Goal: Information Seeking & Learning: Check status

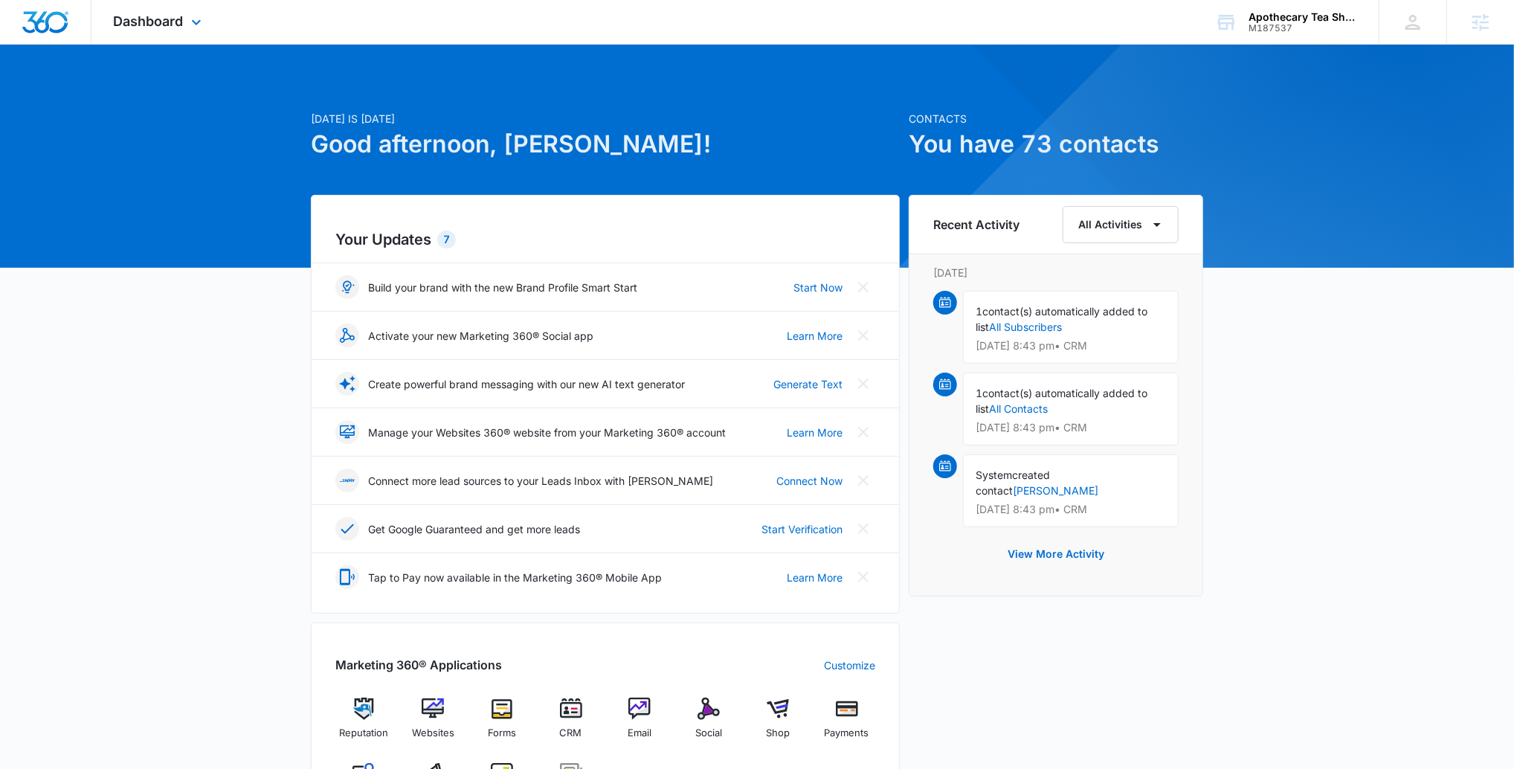
click at [135, 30] on div "Dashboard Apps Reputation Websites Forms CRM Email Social Shop Payments POS Con…" at bounding box center [159, 22] width 136 height 44
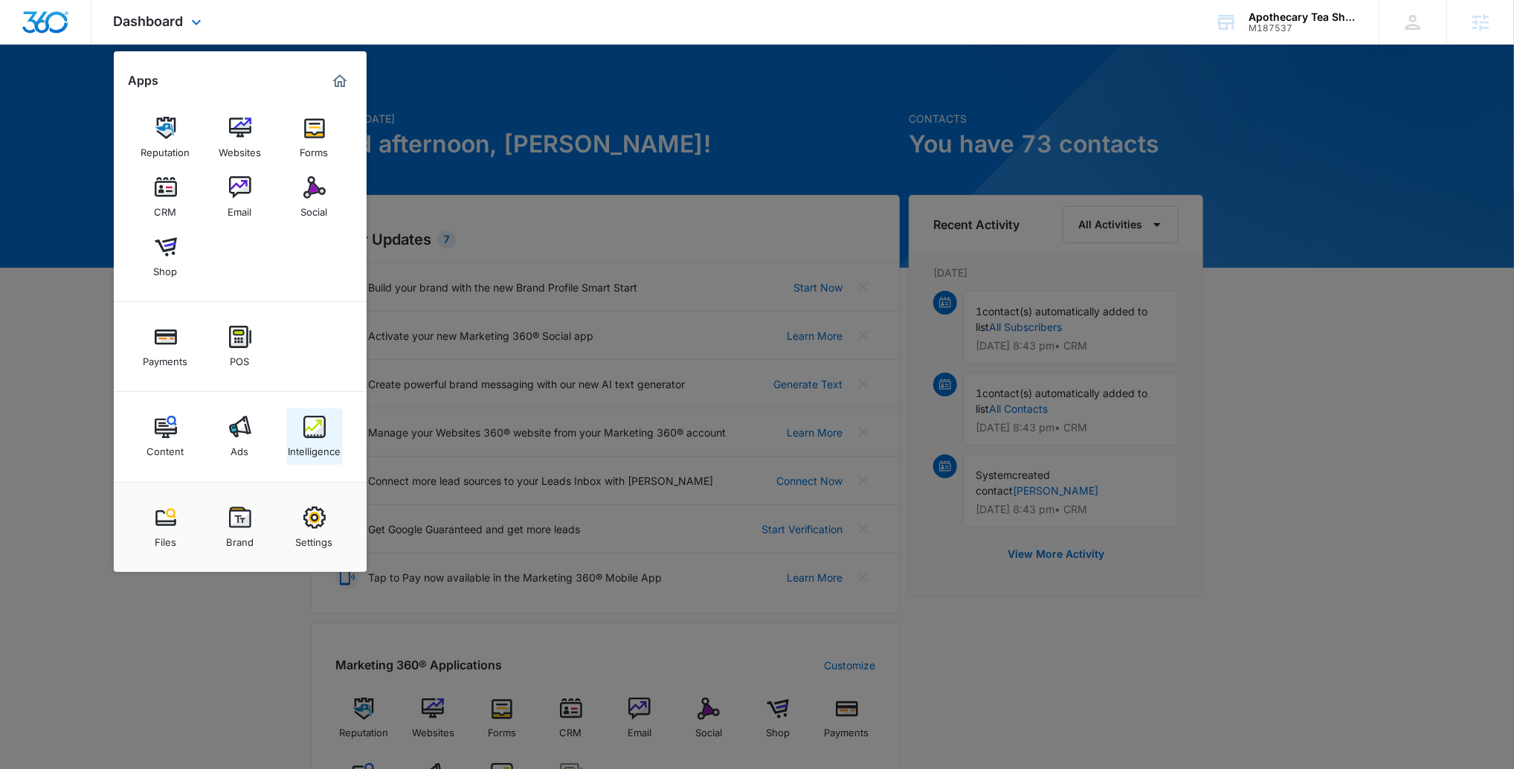
click at [327, 427] on link "Intelligence" at bounding box center [314, 436] width 57 height 57
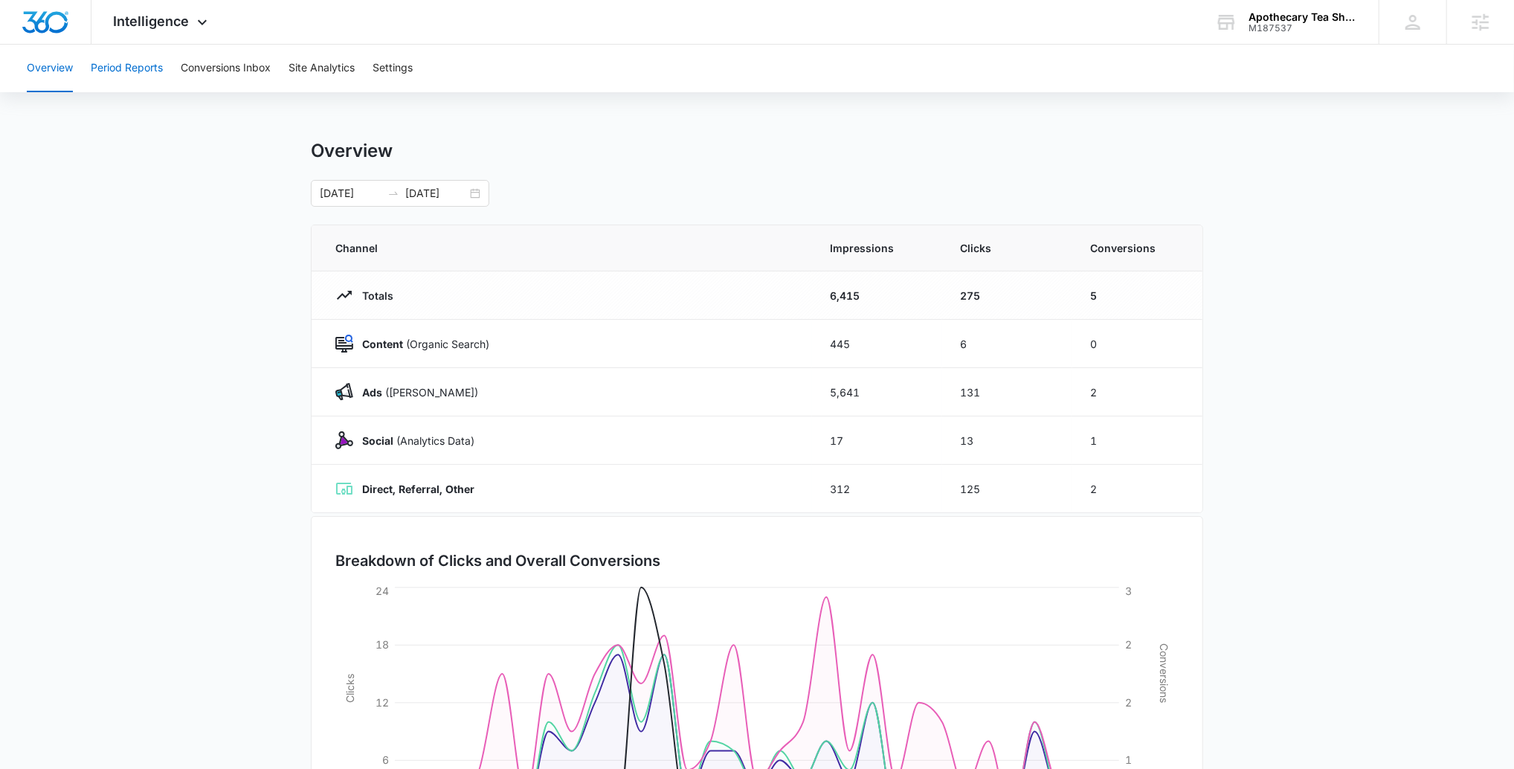
click at [143, 80] on button "Period Reports" at bounding box center [127, 69] width 72 height 48
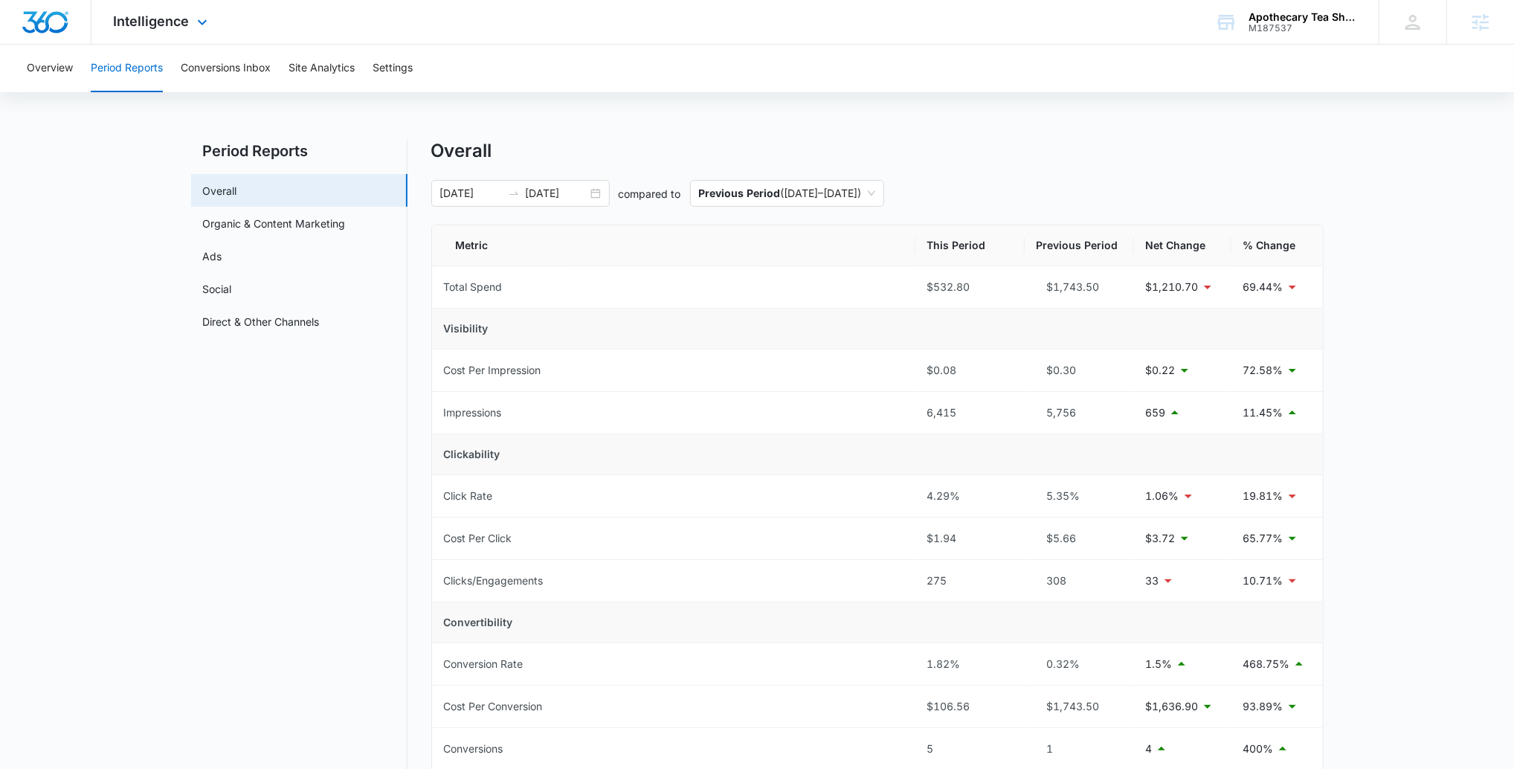
drag, startPoint x: 164, startPoint y: 30, endPoint x: 294, endPoint y: 145, distance: 173.8
click at [164, 30] on div "Intelligence Apps Reputation Websites Forms CRM Email Social Shop Payments POS …" at bounding box center [162, 22] width 142 height 44
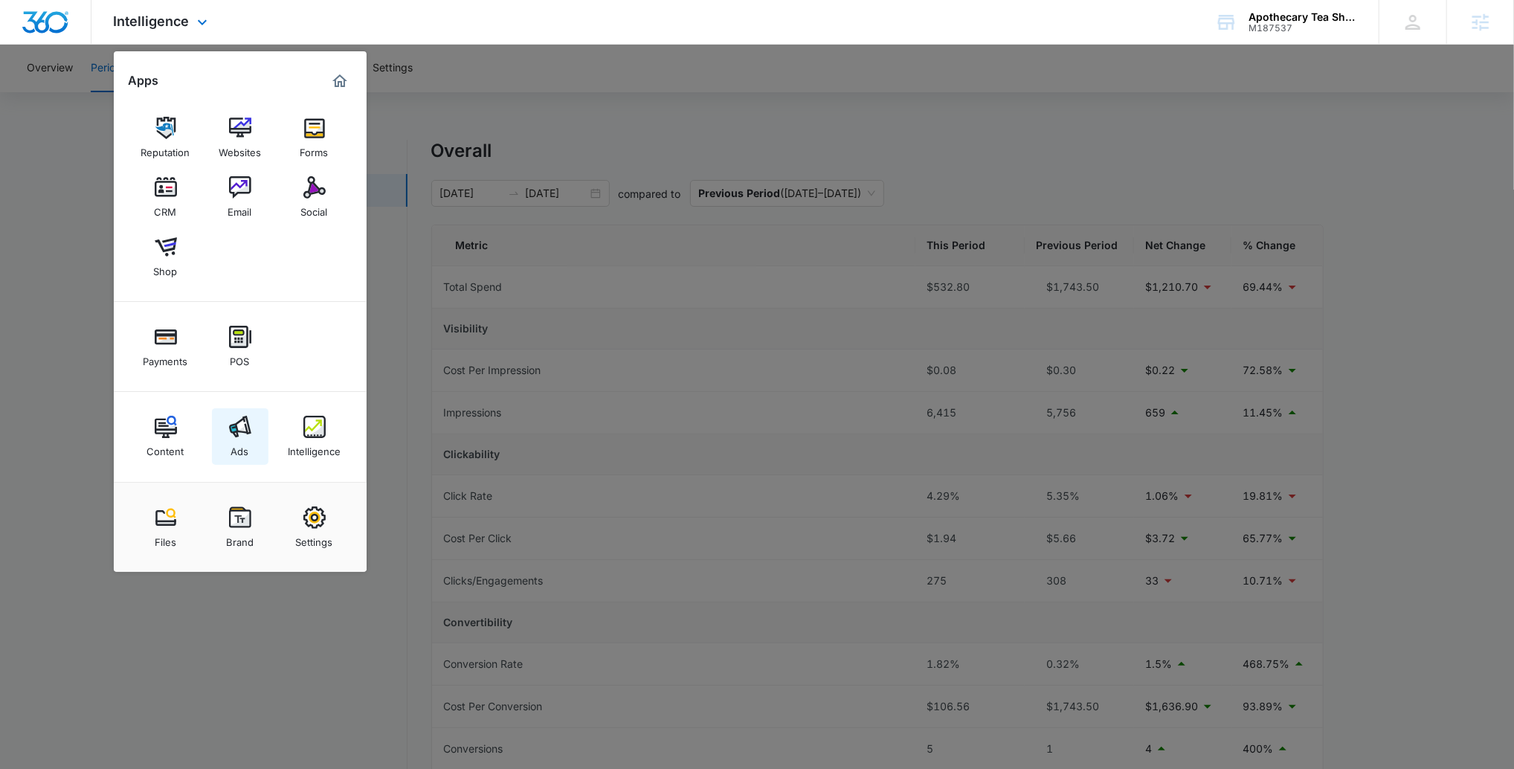
click at [247, 420] on img at bounding box center [240, 427] width 22 height 22
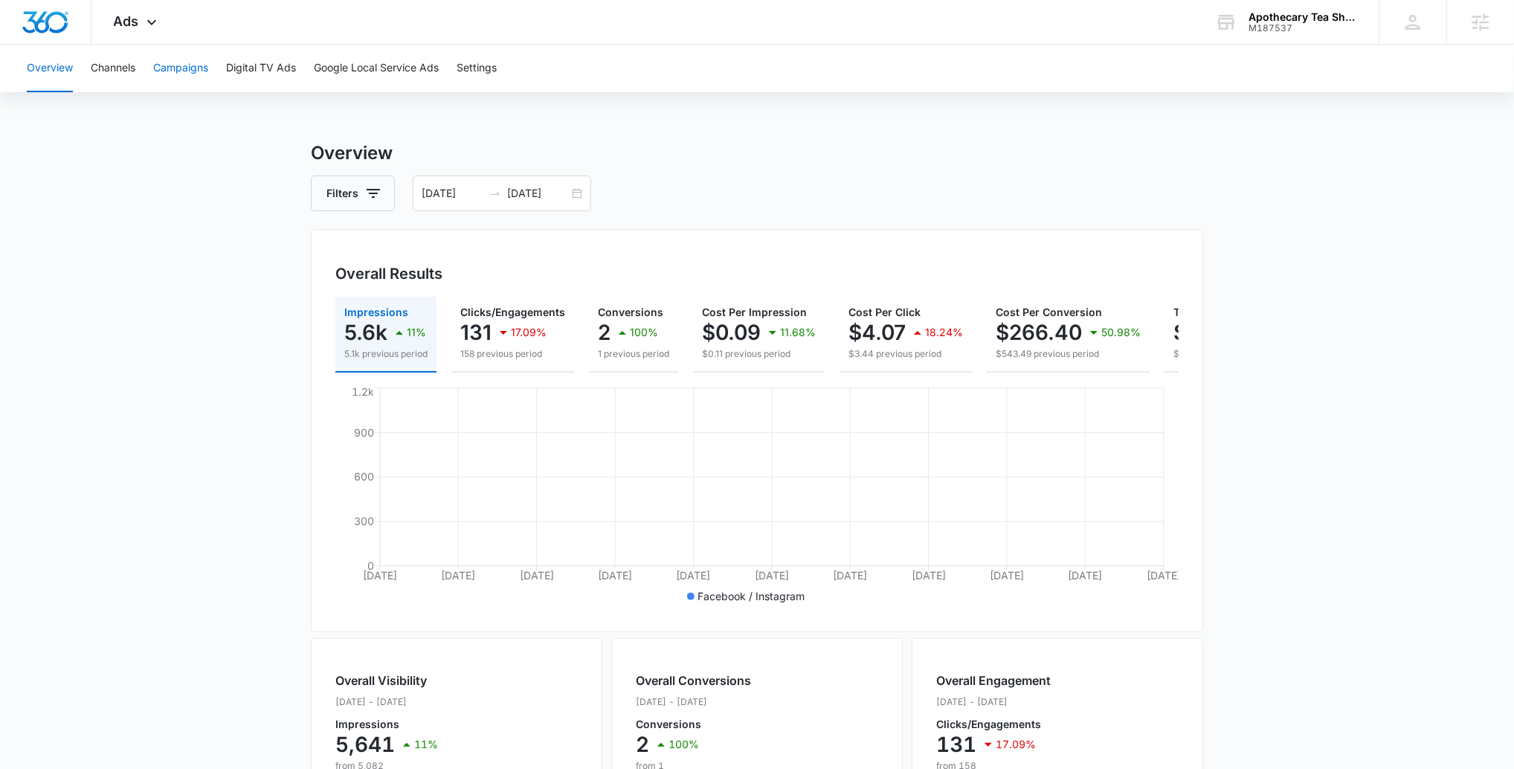
click at [193, 68] on button "Campaigns" at bounding box center [180, 69] width 55 height 48
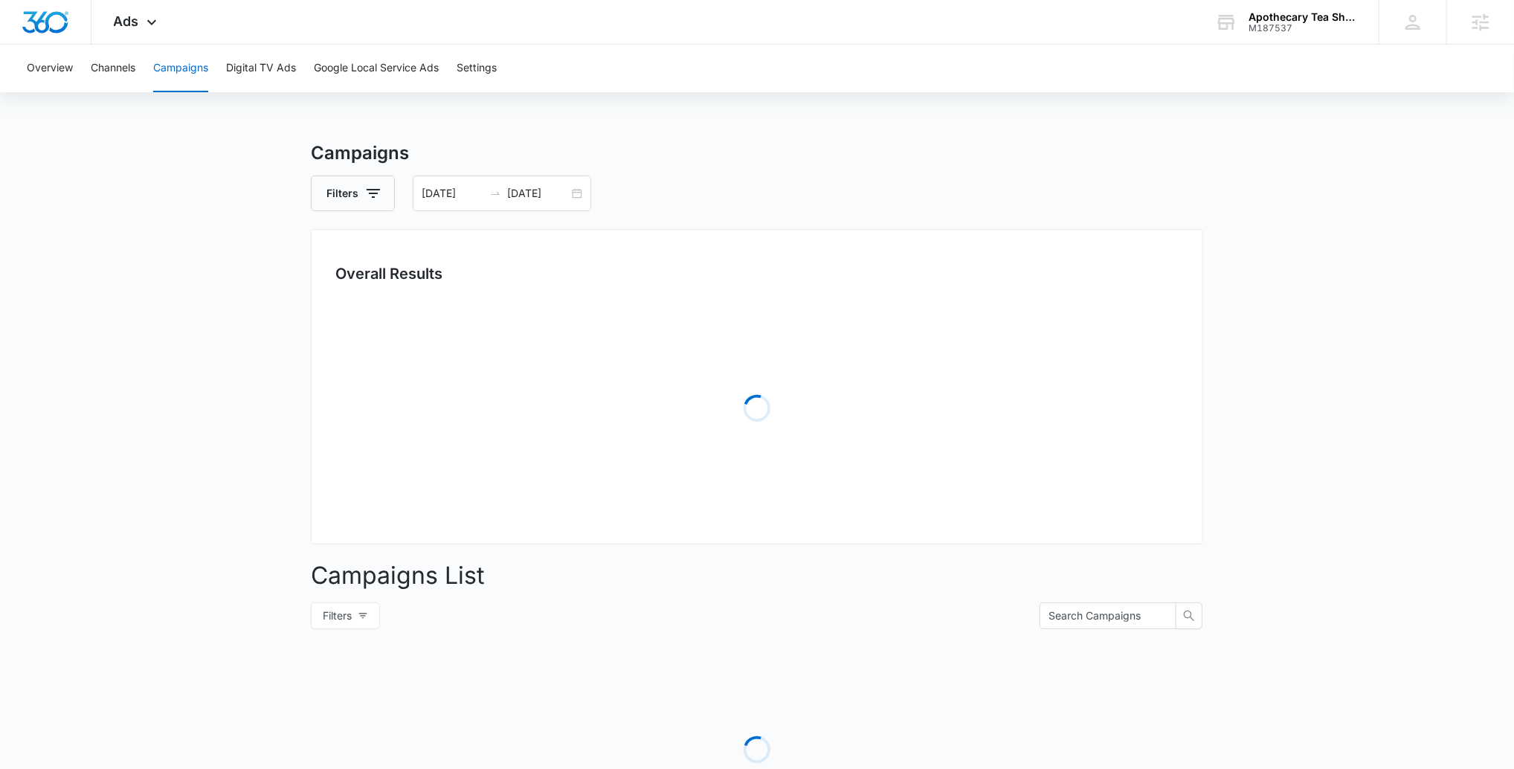
click at [80, 65] on div "Overview Channels Campaigns Digital TV Ads Google Local Service Ads Settings" at bounding box center [757, 69] width 1478 height 48
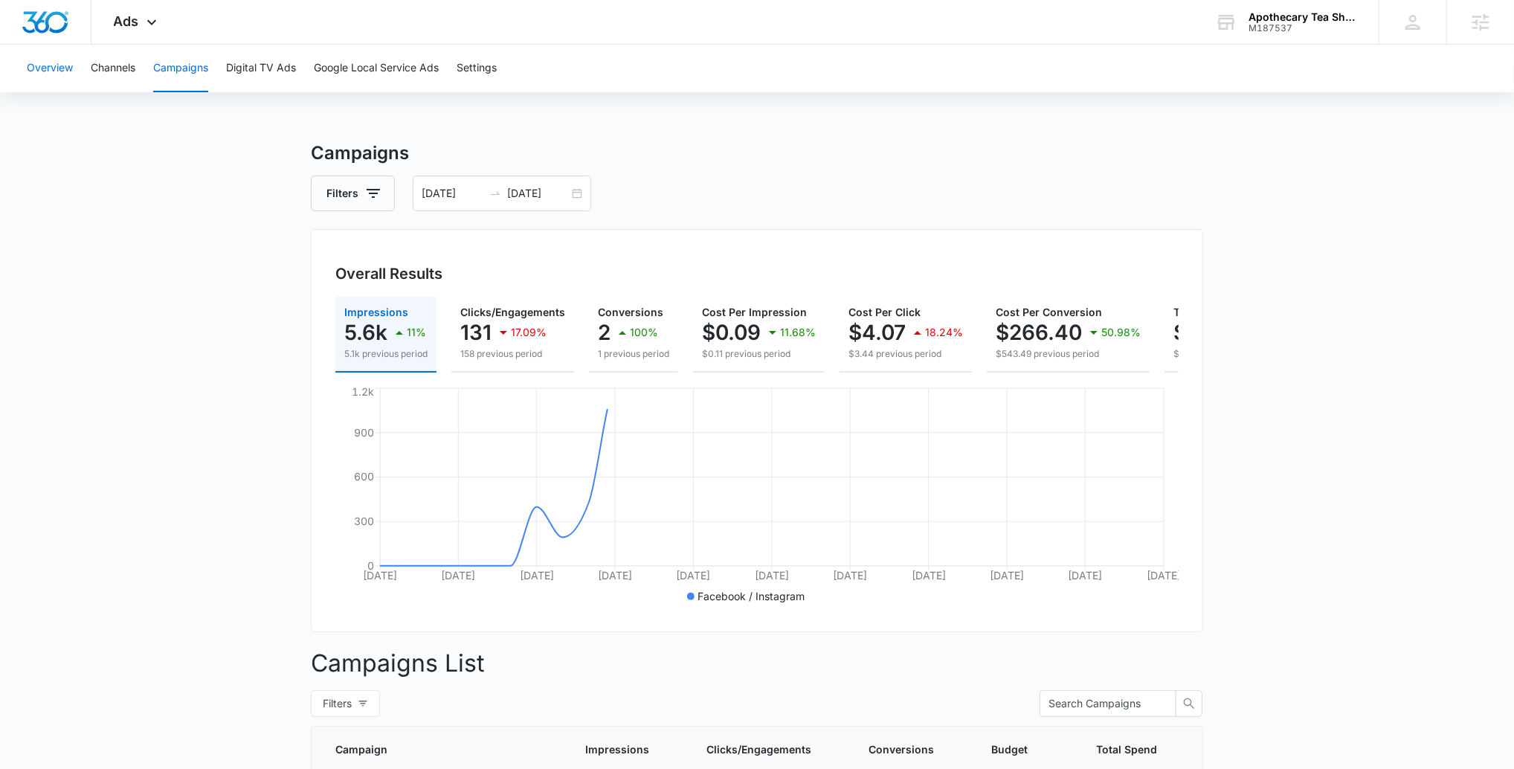
click at [51, 72] on button "Overview" at bounding box center [50, 69] width 46 height 48
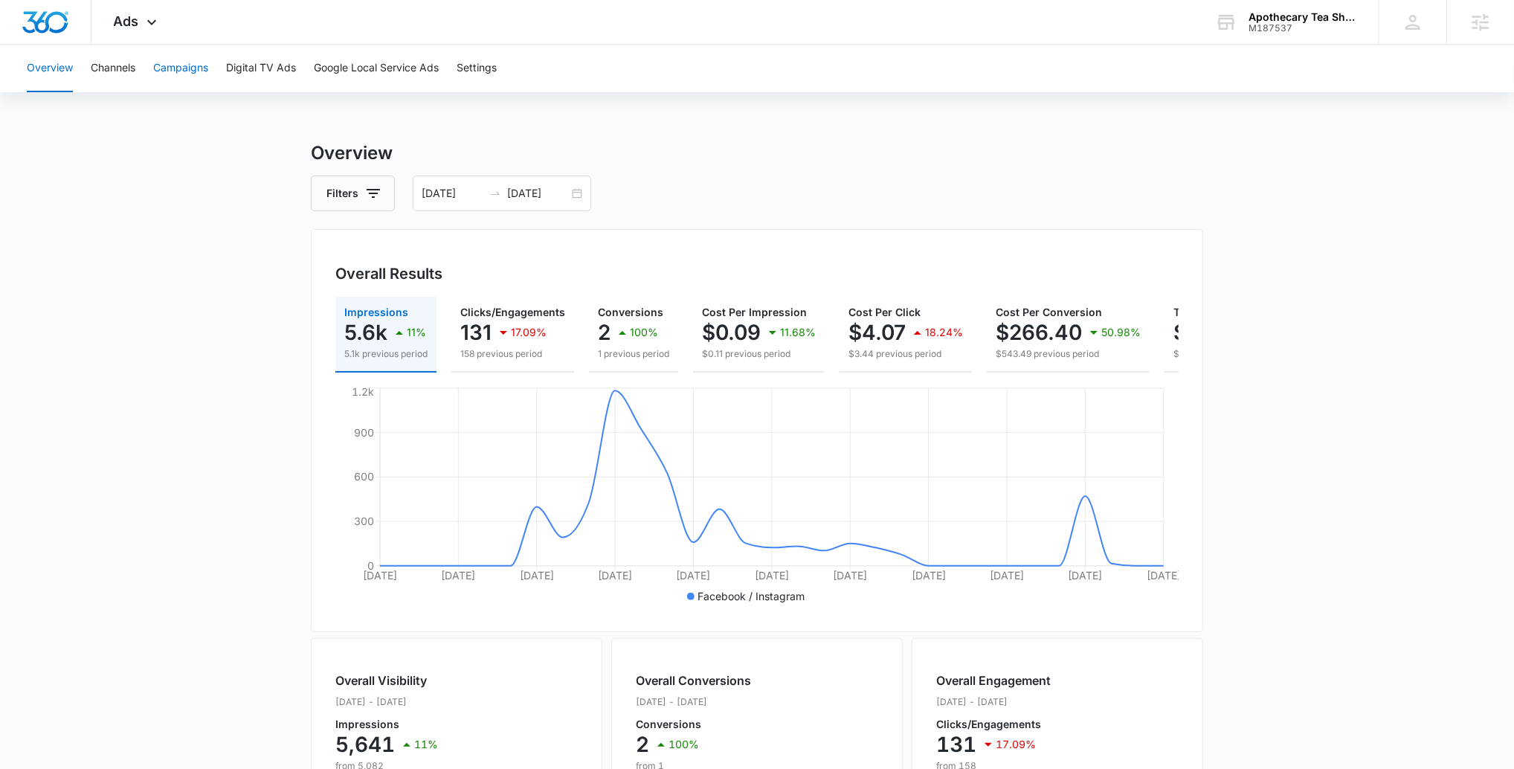
click at [172, 66] on button "Campaigns" at bounding box center [180, 69] width 55 height 48
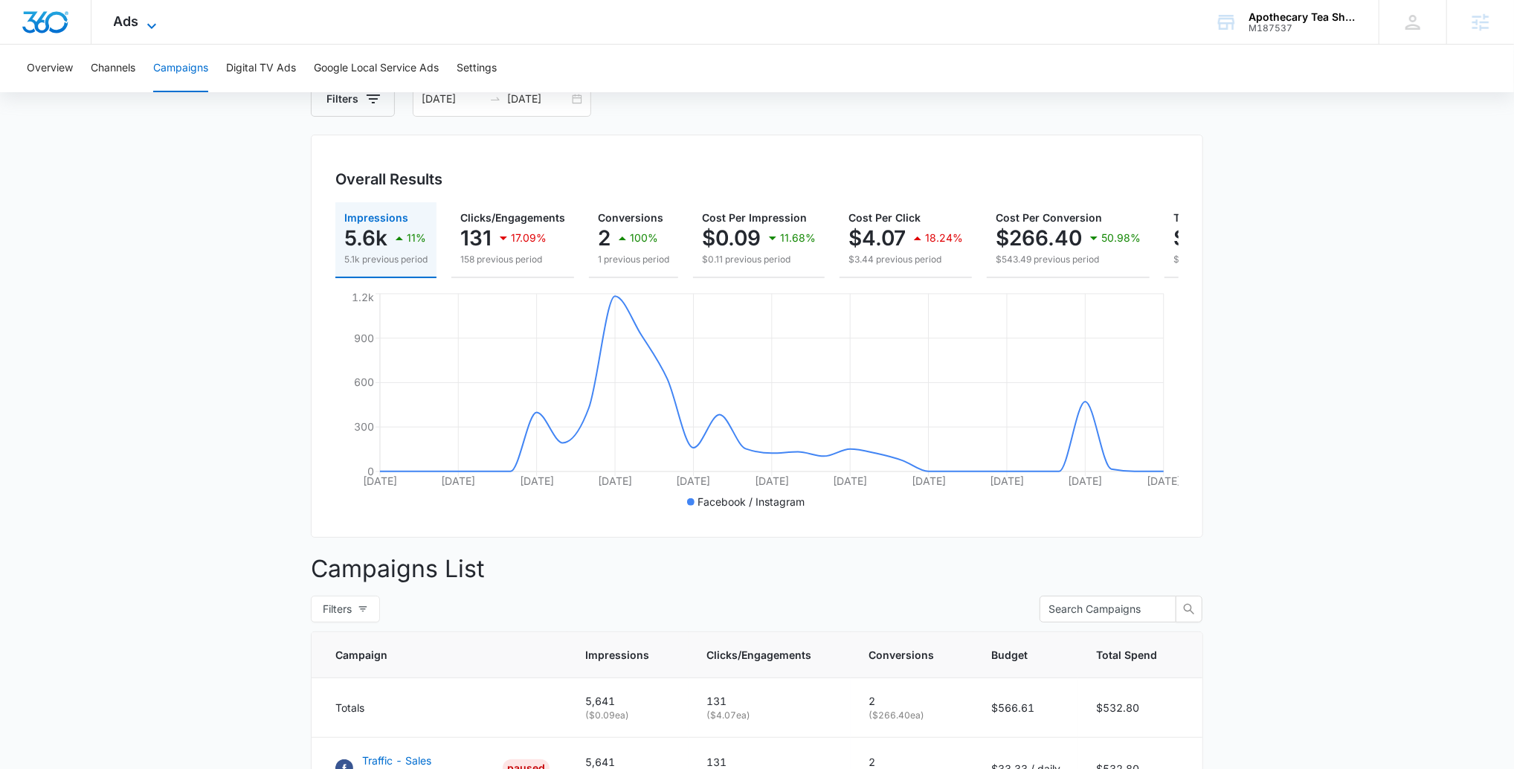
click at [133, 26] on span "Ads" at bounding box center [126, 21] width 25 height 16
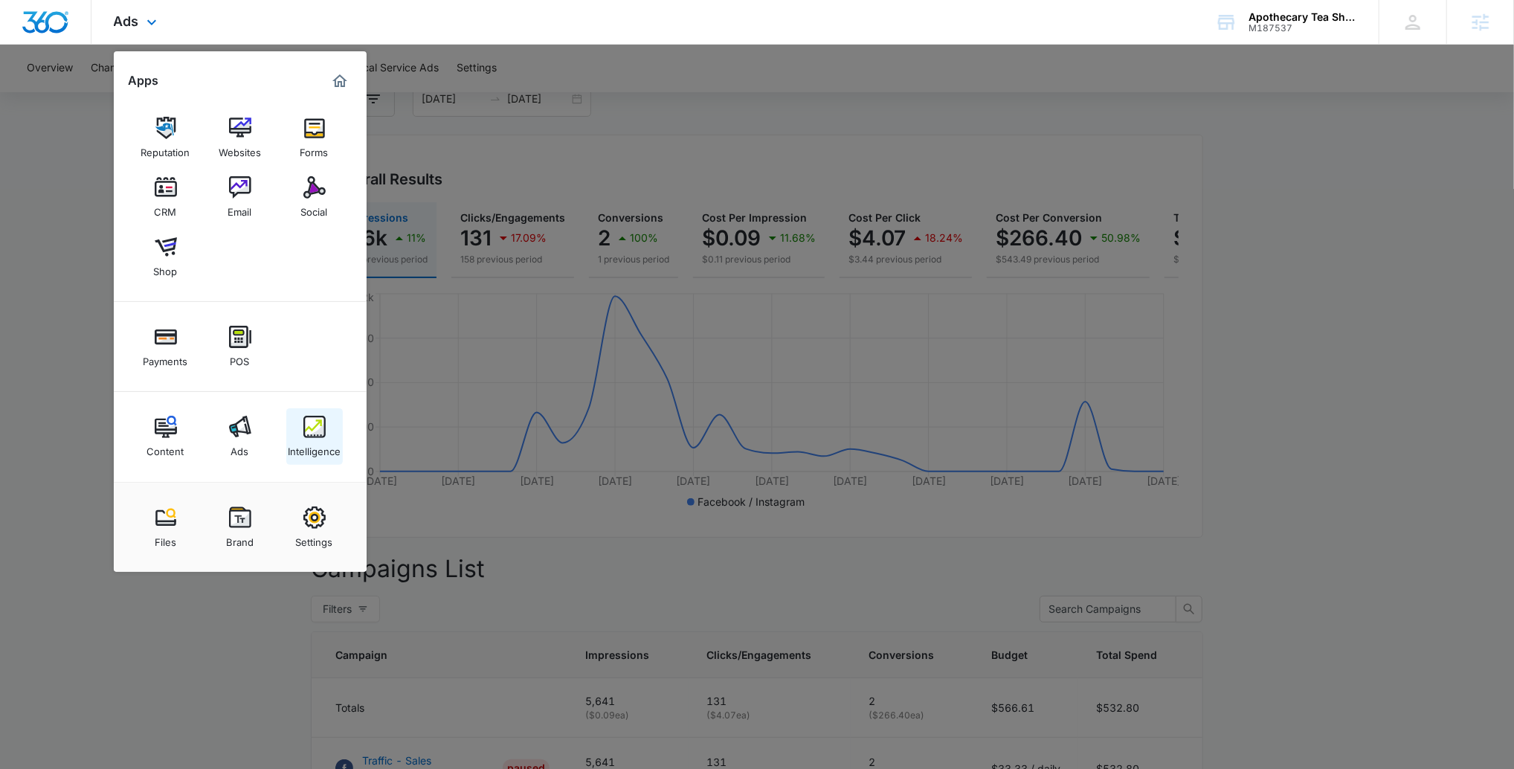
click at [319, 448] on div "Intelligence" at bounding box center [314, 447] width 53 height 19
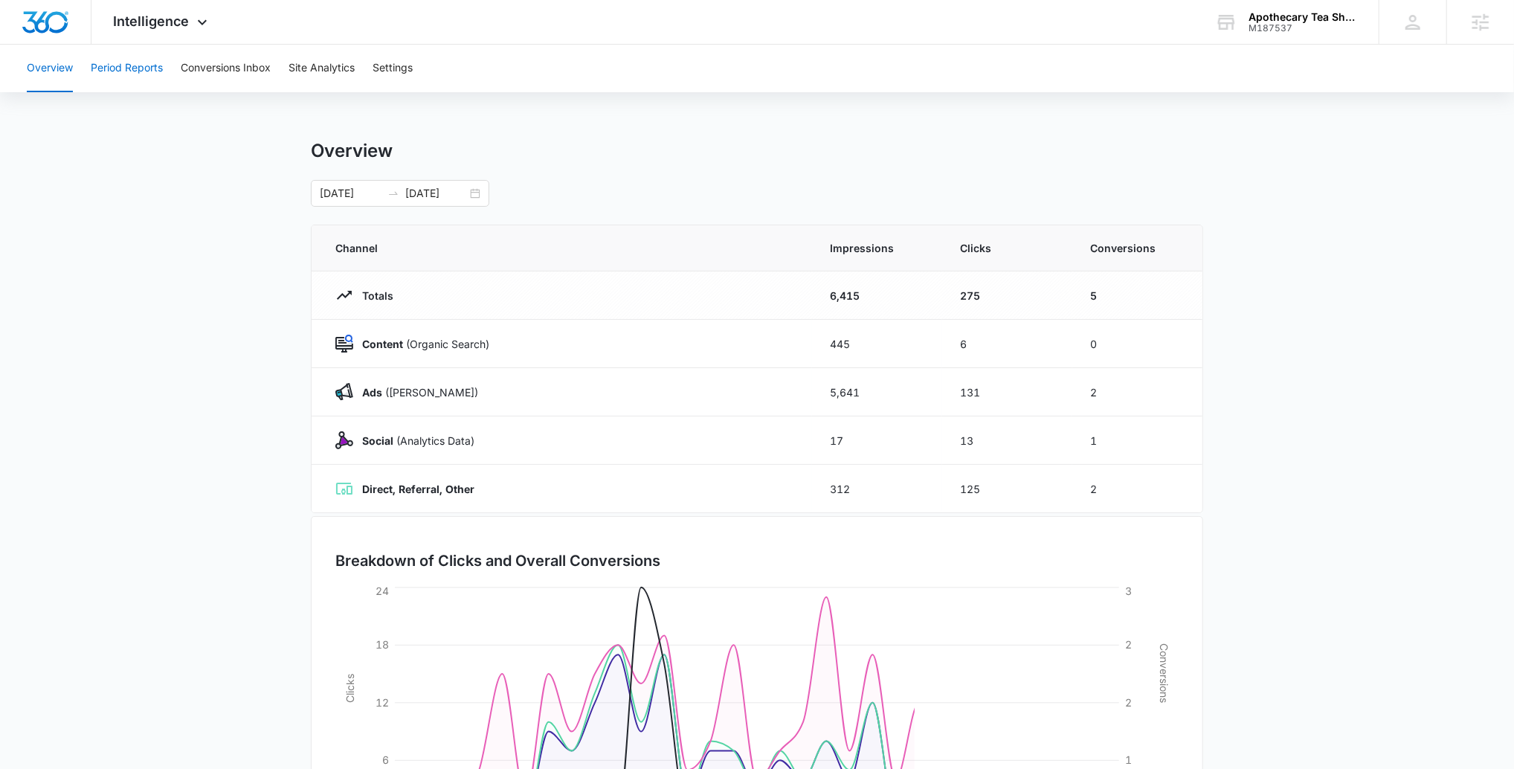
click at [142, 60] on button "Period Reports" at bounding box center [127, 69] width 72 height 48
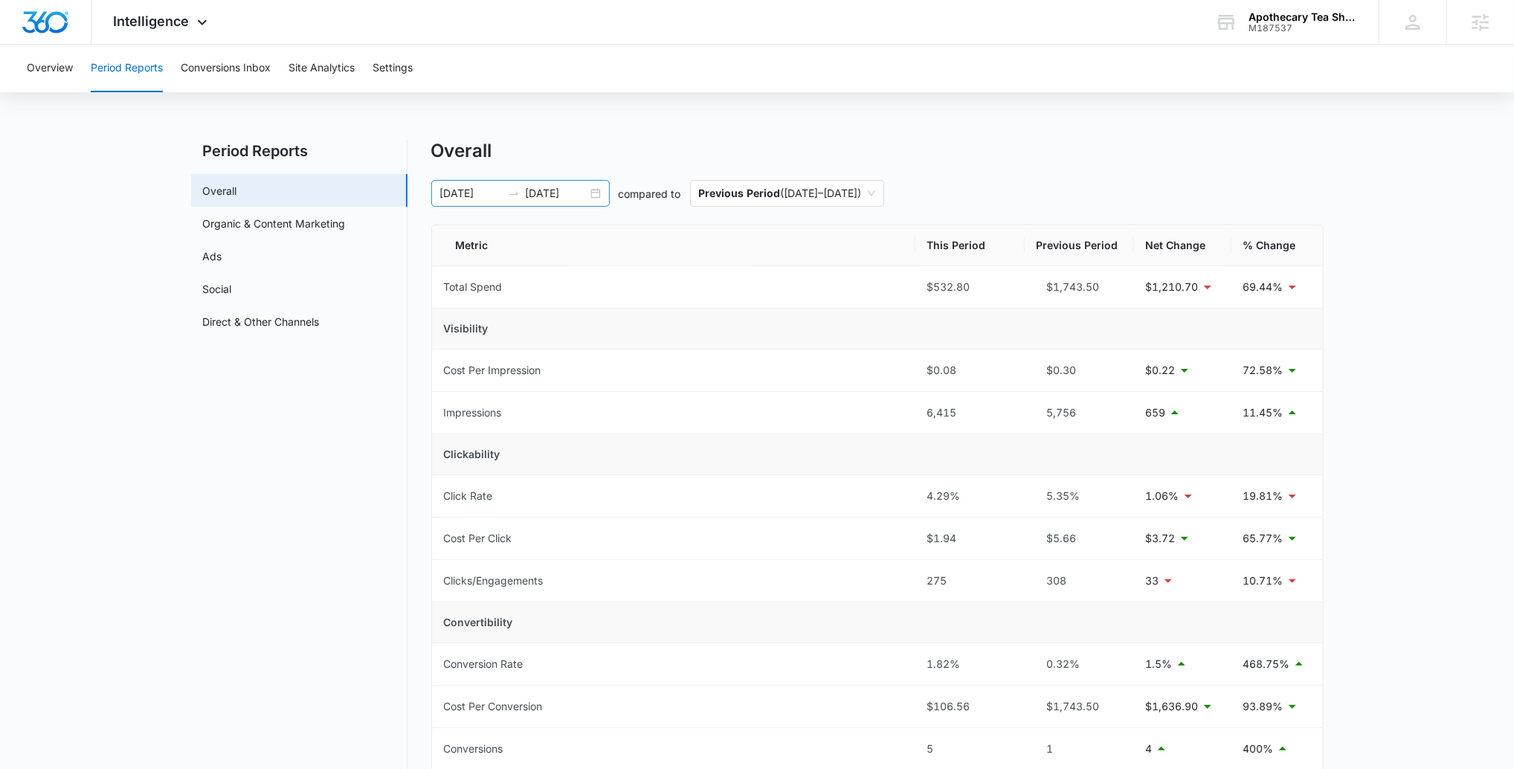
click at [566, 190] on input "09/03/2025" at bounding box center [557, 193] width 62 height 16
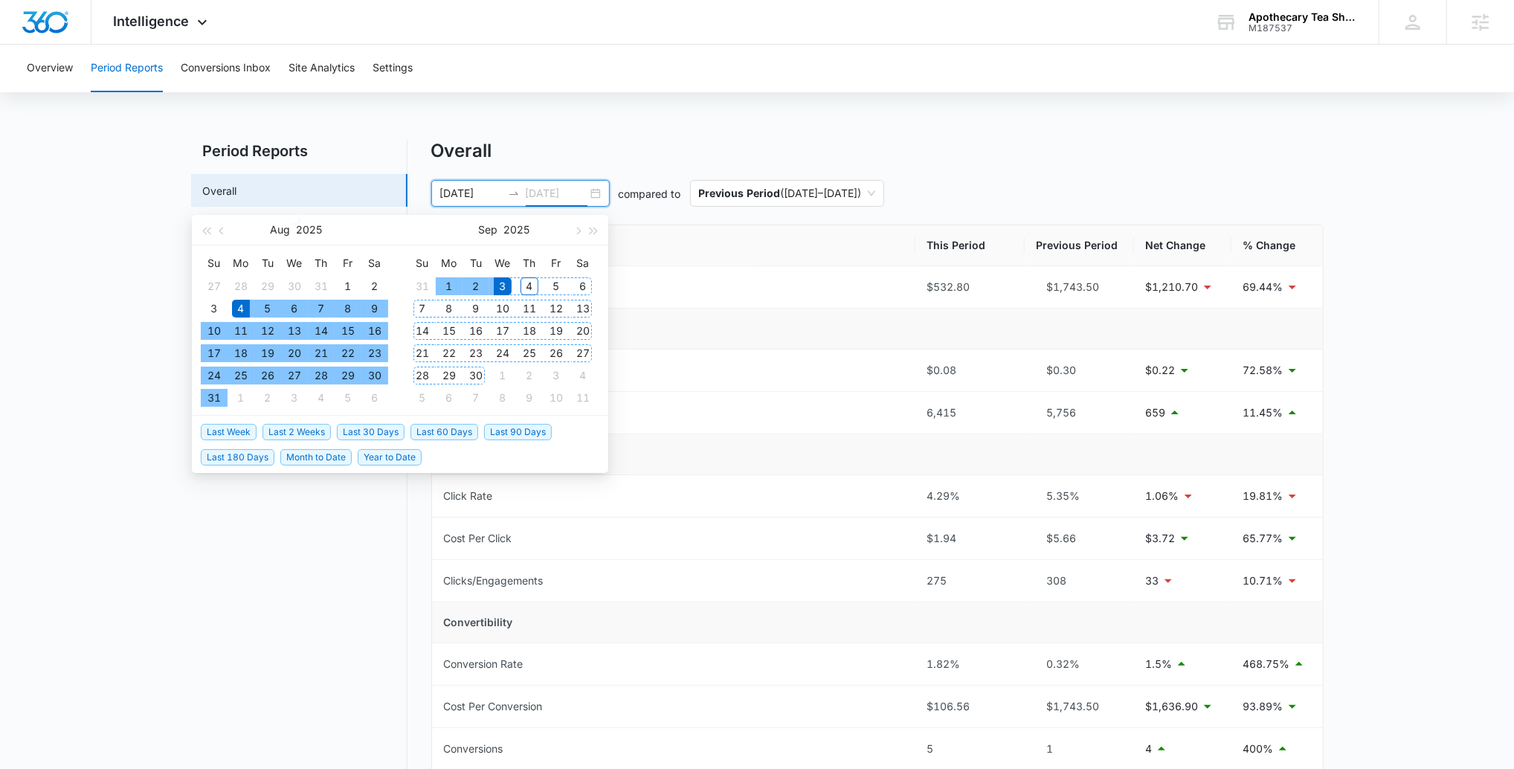
type input "09/03/2025"
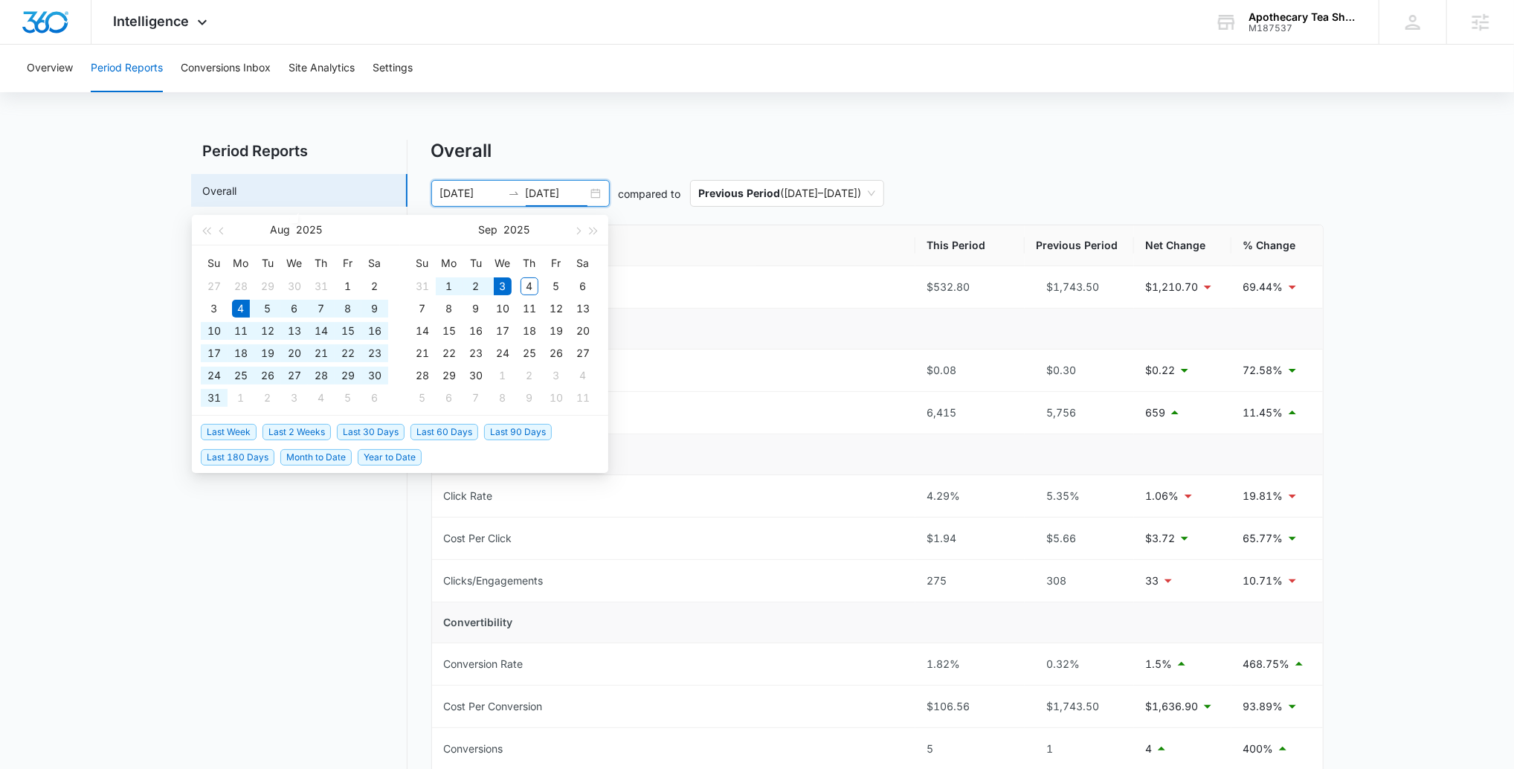
drag, startPoint x: 363, startPoint y: 436, endPoint x: 371, endPoint y: 432, distance: 9.3
click at [362, 436] on span "Last 30 Days" at bounding box center [371, 432] width 68 height 16
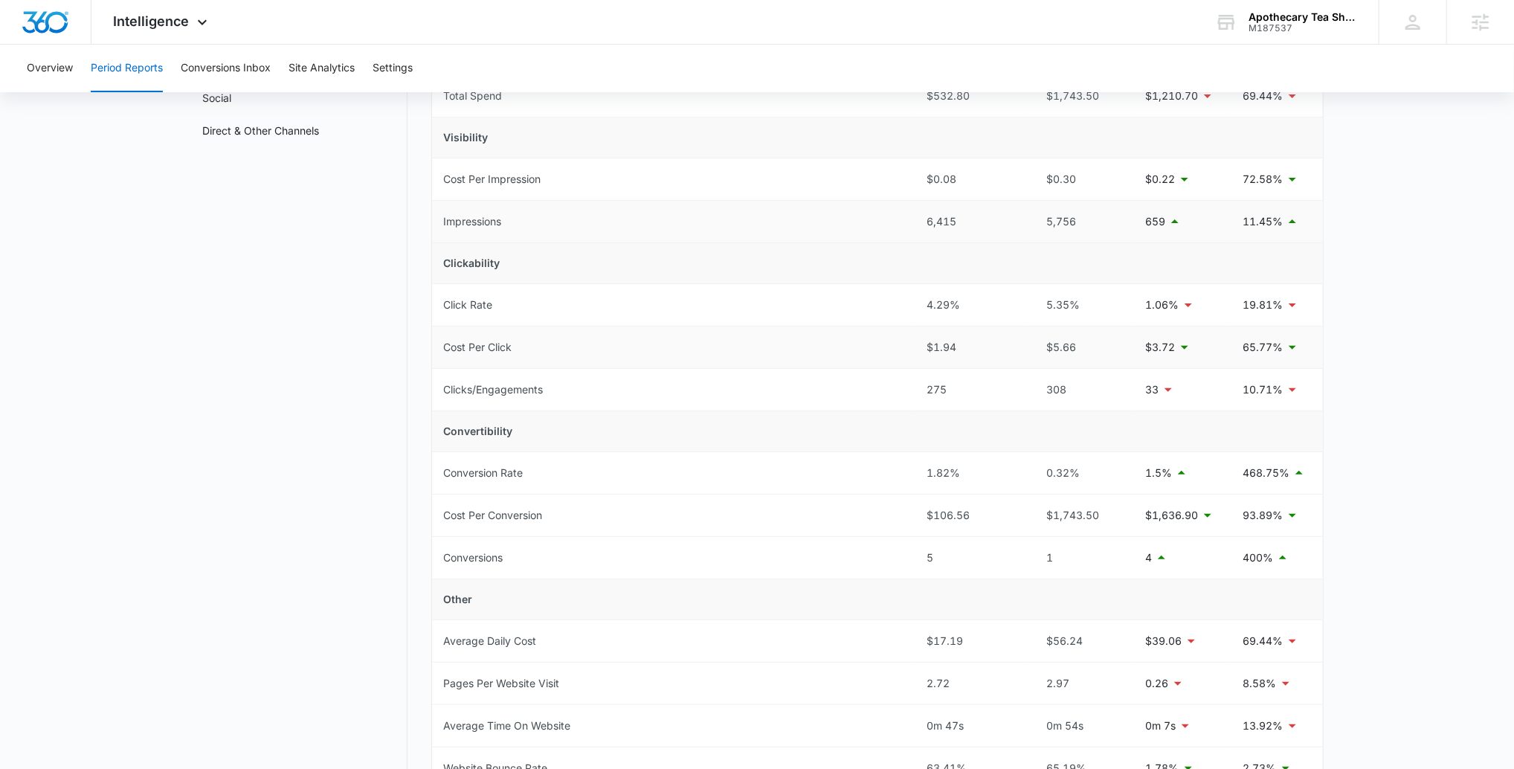
scroll to position [199, 0]
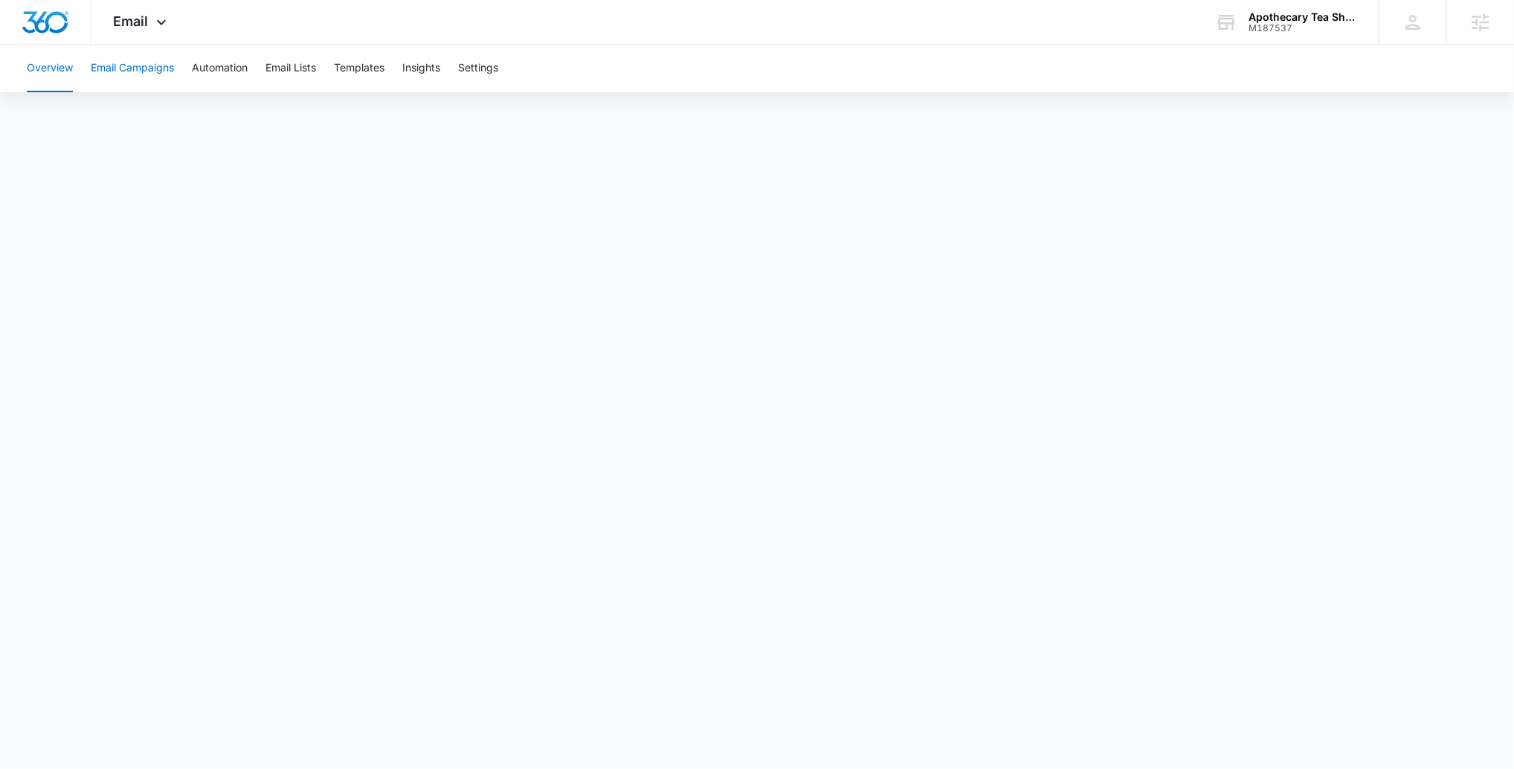
click at [149, 65] on button "Email Campaigns" at bounding box center [132, 69] width 83 height 48
drag, startPoint x: 1299, startPoint y: 13, endPoint x: 1282, endPoint y: 17, distance: 17.5
click at [1299, 13] on div "Apothecary Tea Shop" at bounding box center [1302, 17] width 109 height 12
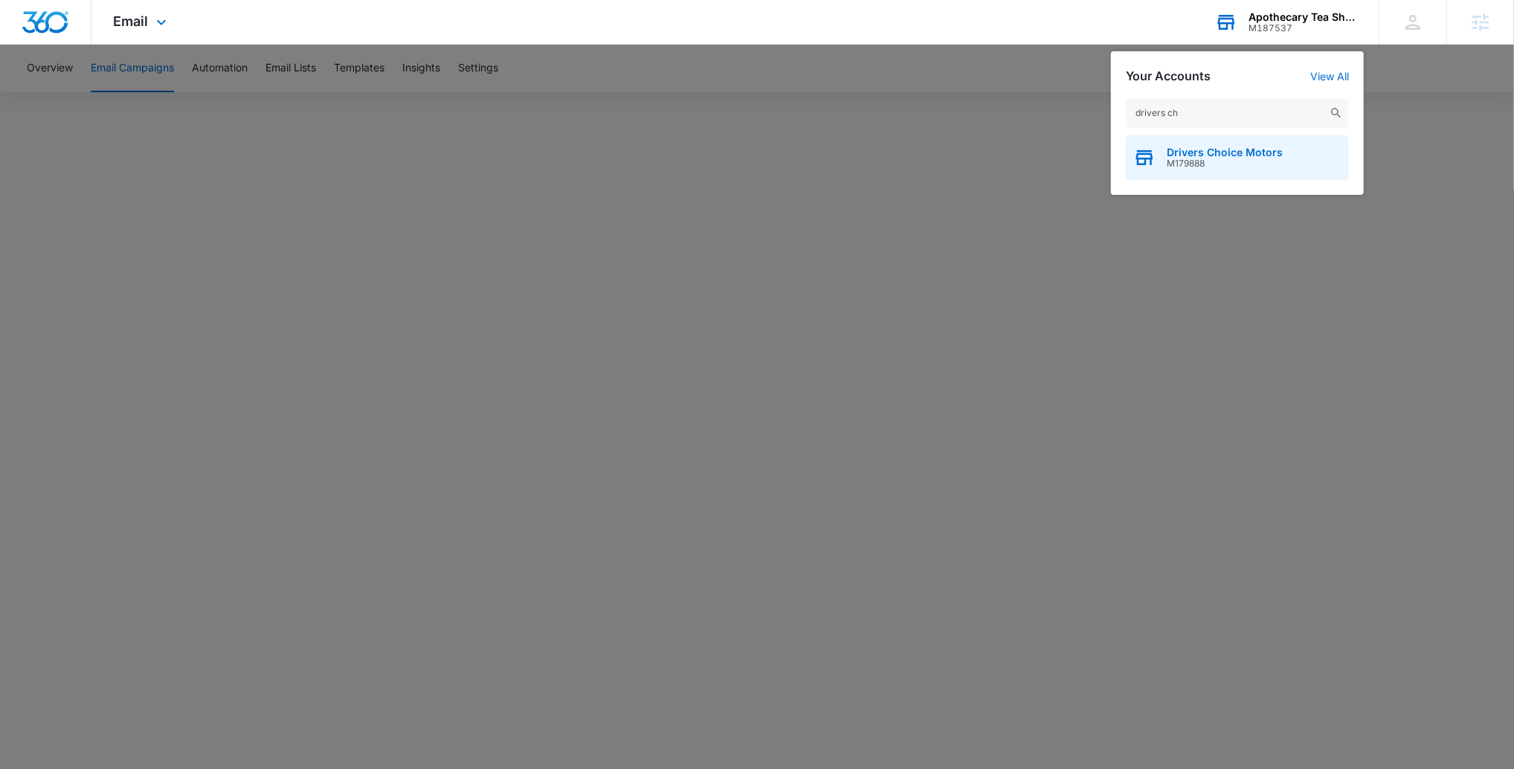
type input "drivers ch"
click at [1208, 159] on span "M179888" at bounding box center [1225, 163] width 116 height 10
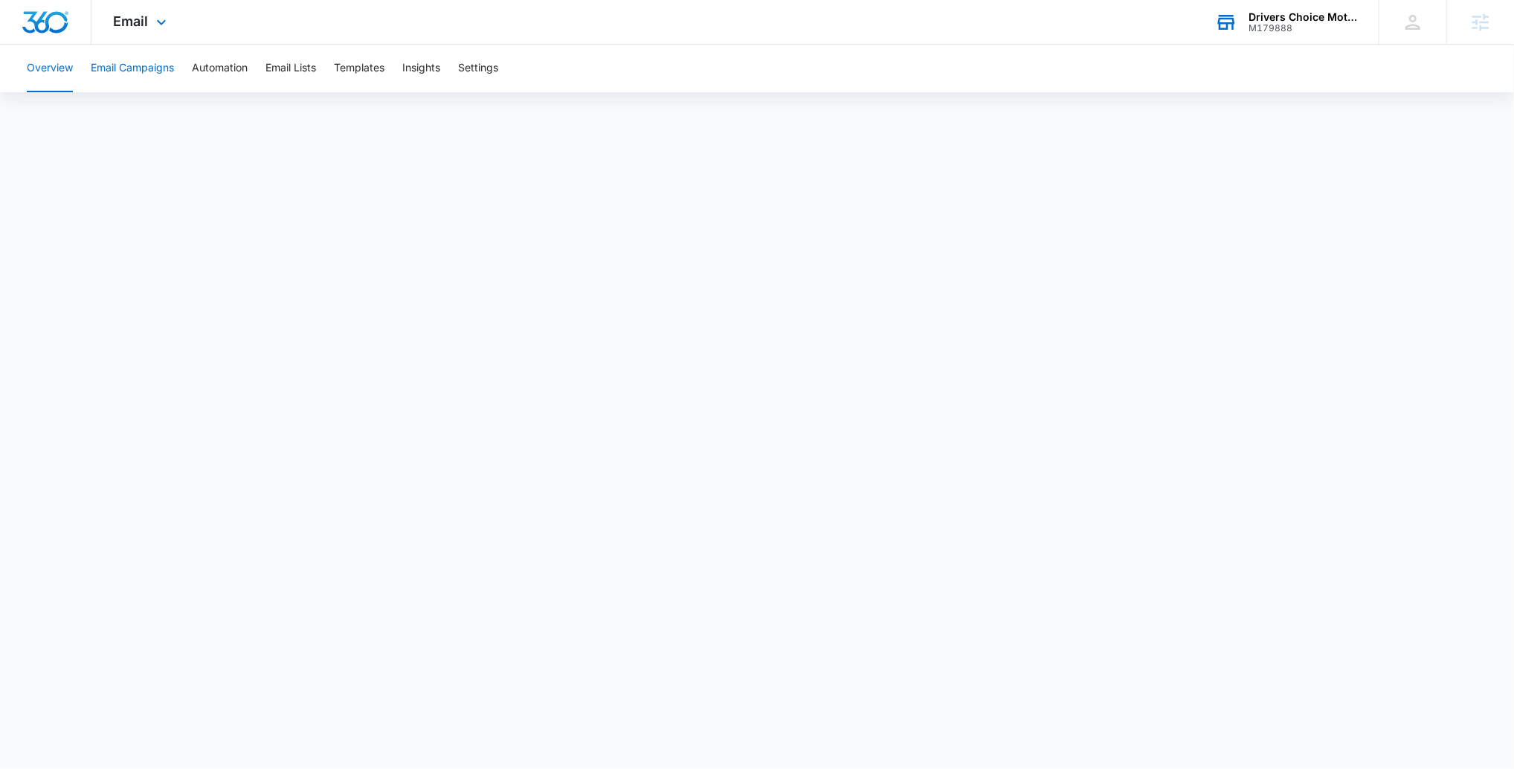
click at [143, 75] on button "Email Campaigns" at bounding box center [132, 69] width 83 height 48
